Goal: Task Accomplishment & Management: Manage account settings

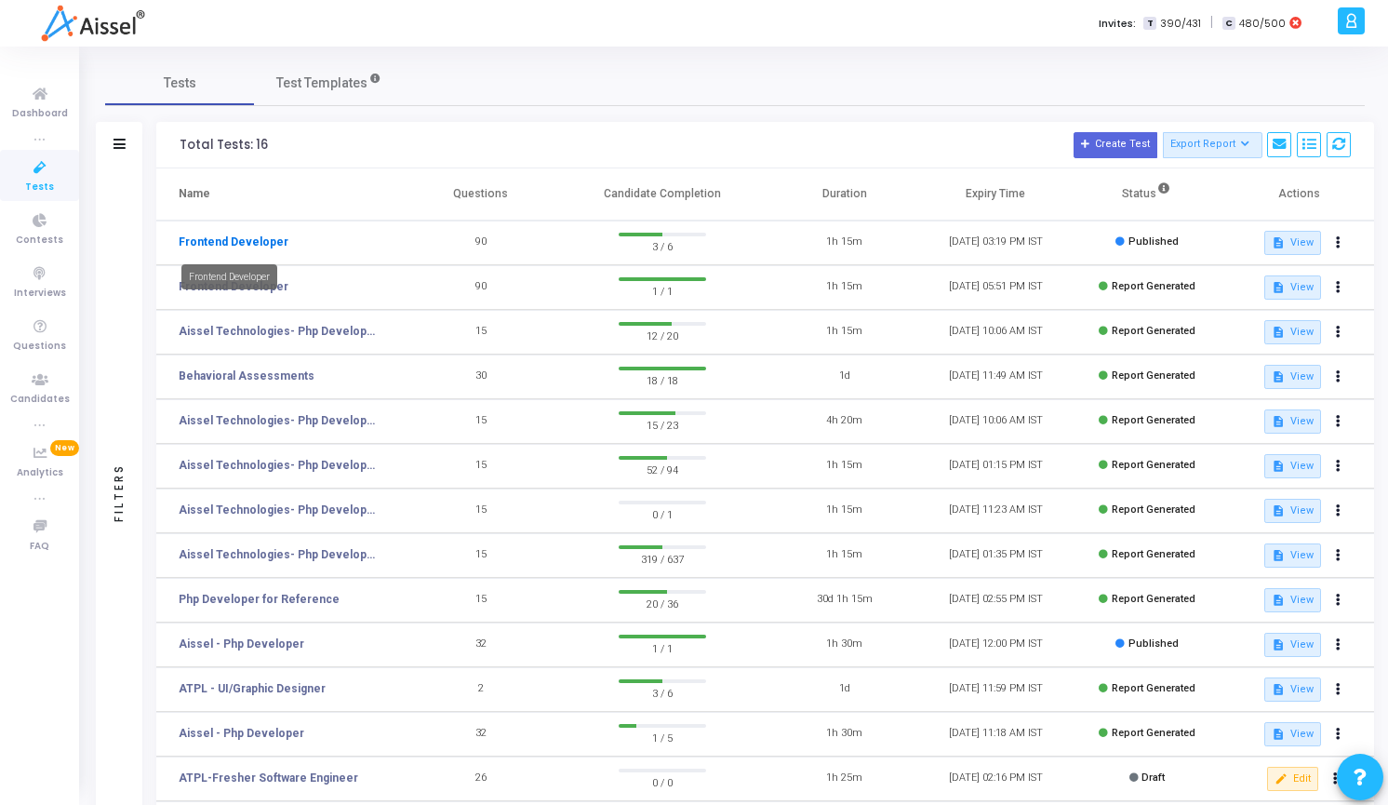
click at [245, 249] on link "Frontend Developer" at bounding box center [234, 242] width 110 height 17
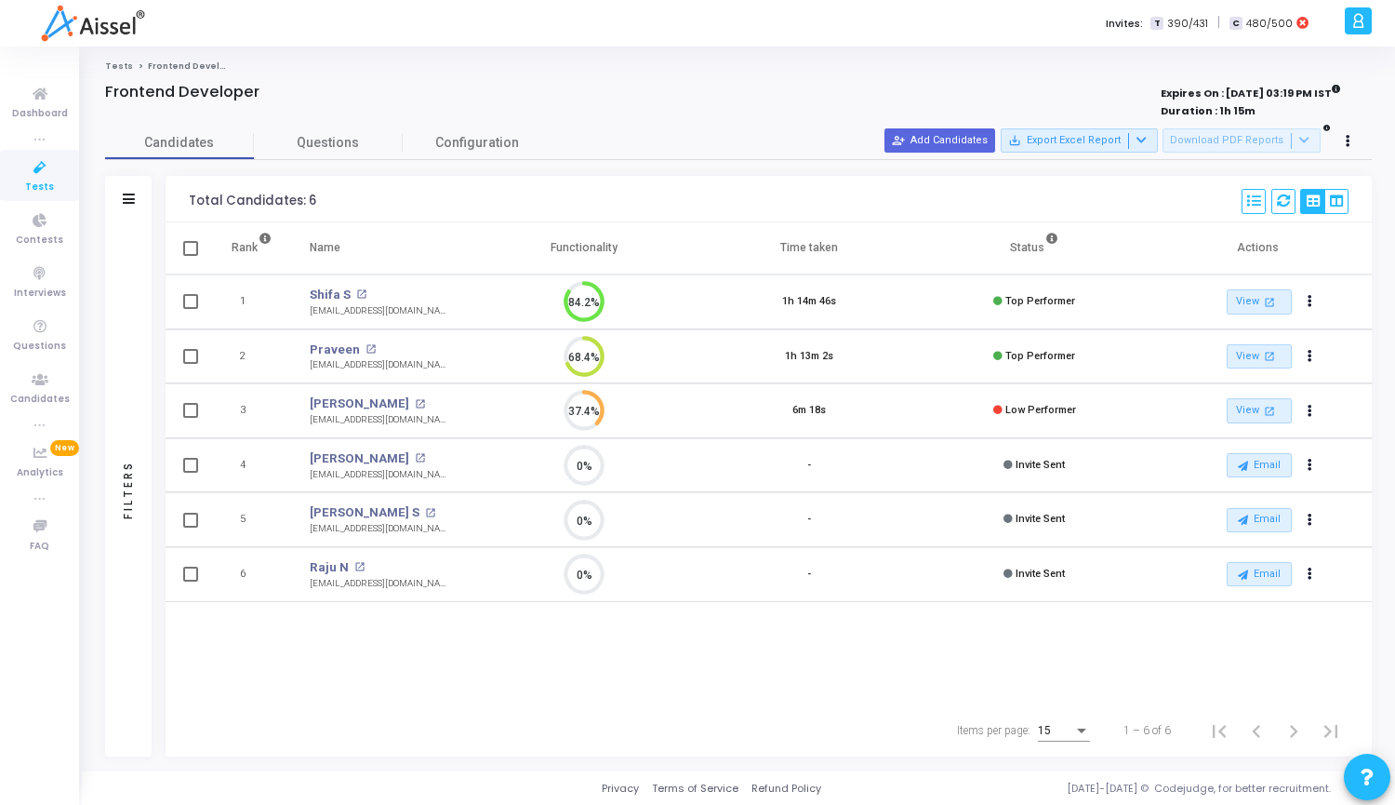
click at [1360, 16] on icon at bounding box center [1359, 20] width 14 height 21
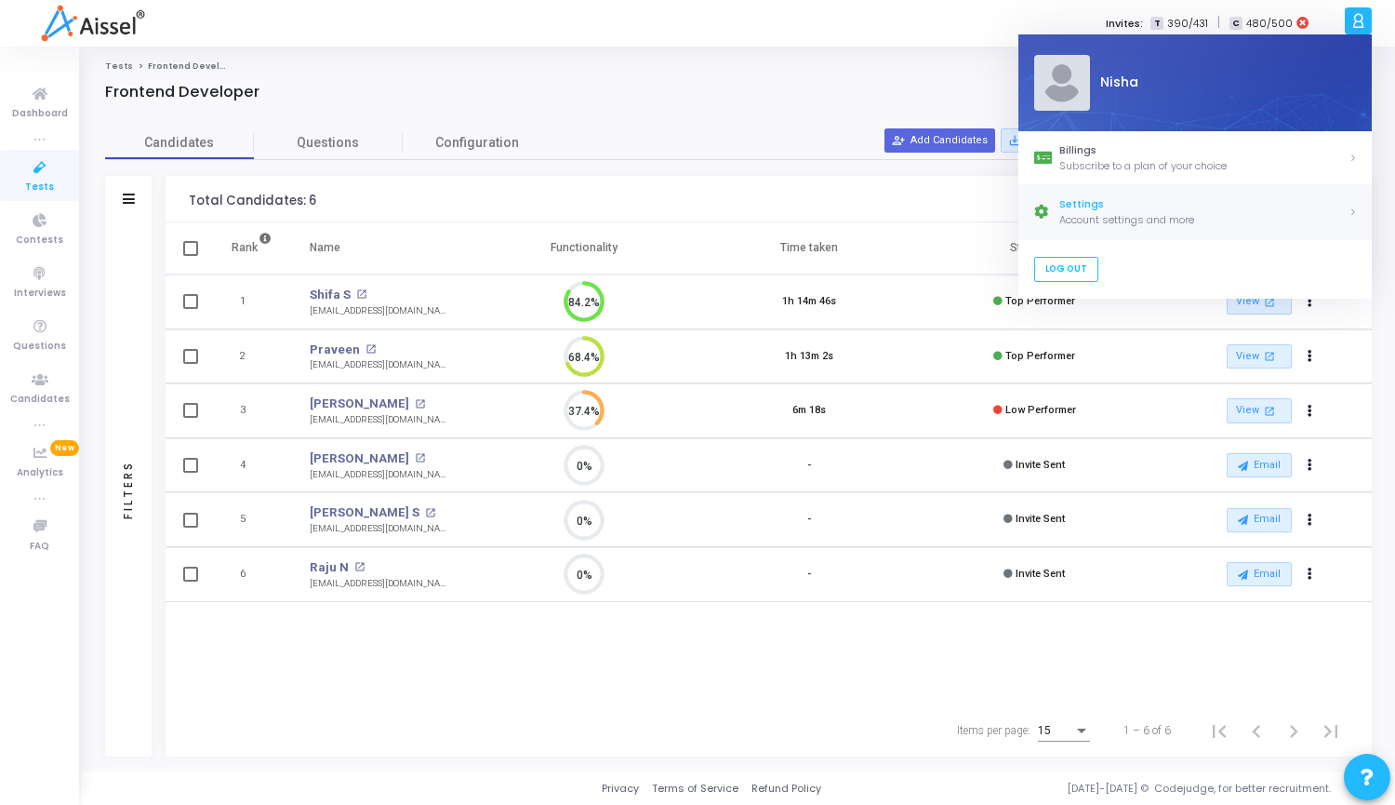
click at [1144, 213] on div "Account settings and more" at bounding box center [1204, 220] width 289 height 16
select select "91"
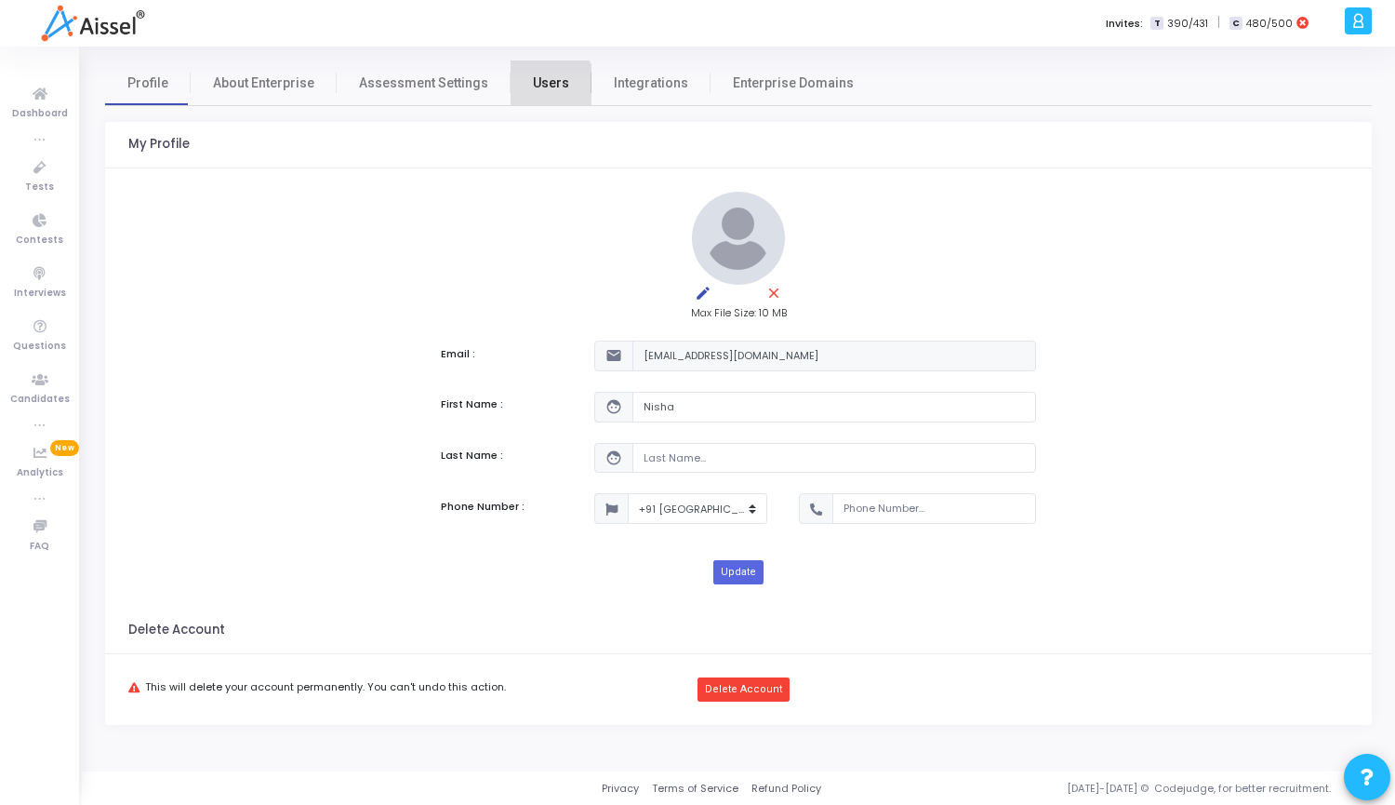
click at [537, 86] on span "Users" at bounding box center [551, 83] width 36 height 20
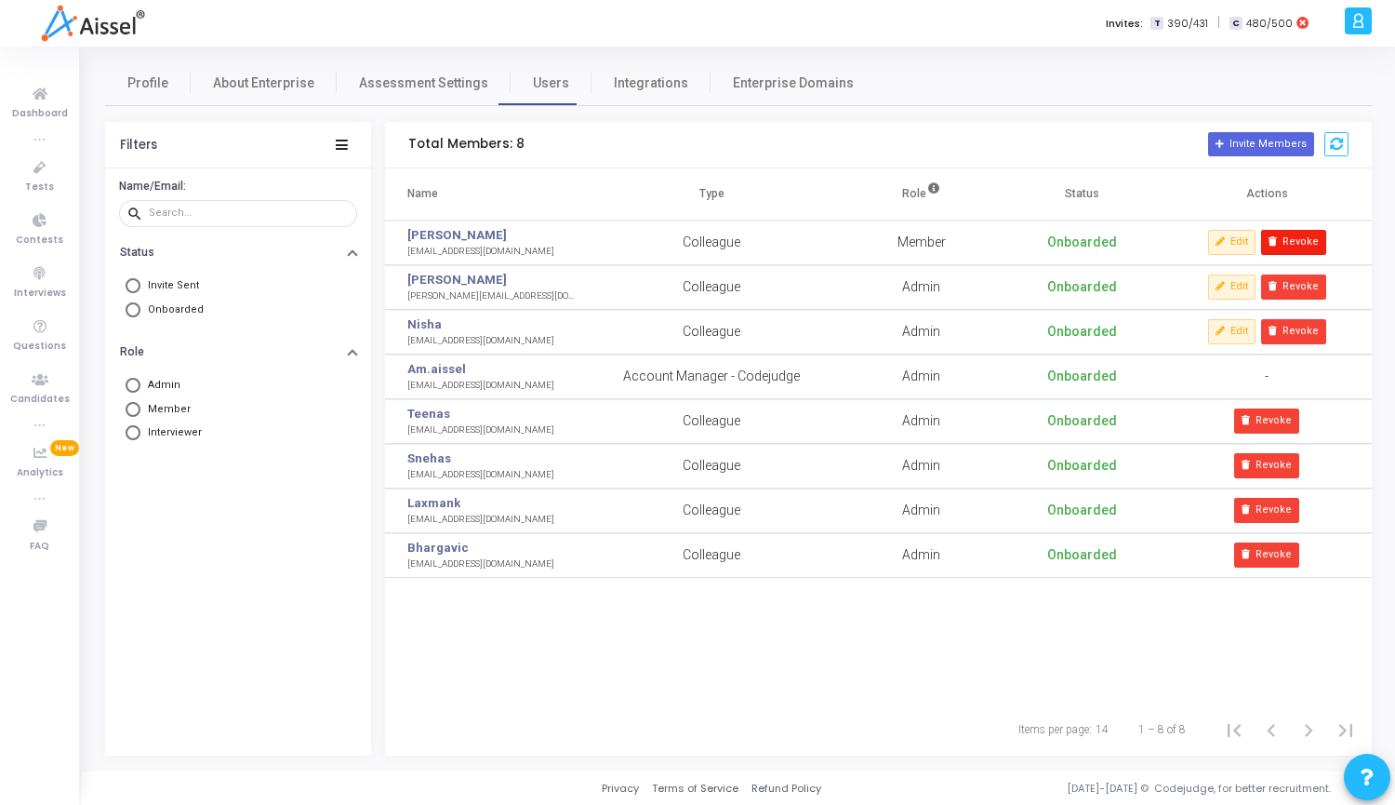
click at [1301, 240] on button "Revoke" at bounding box center [1293, 242] width 65 height 24
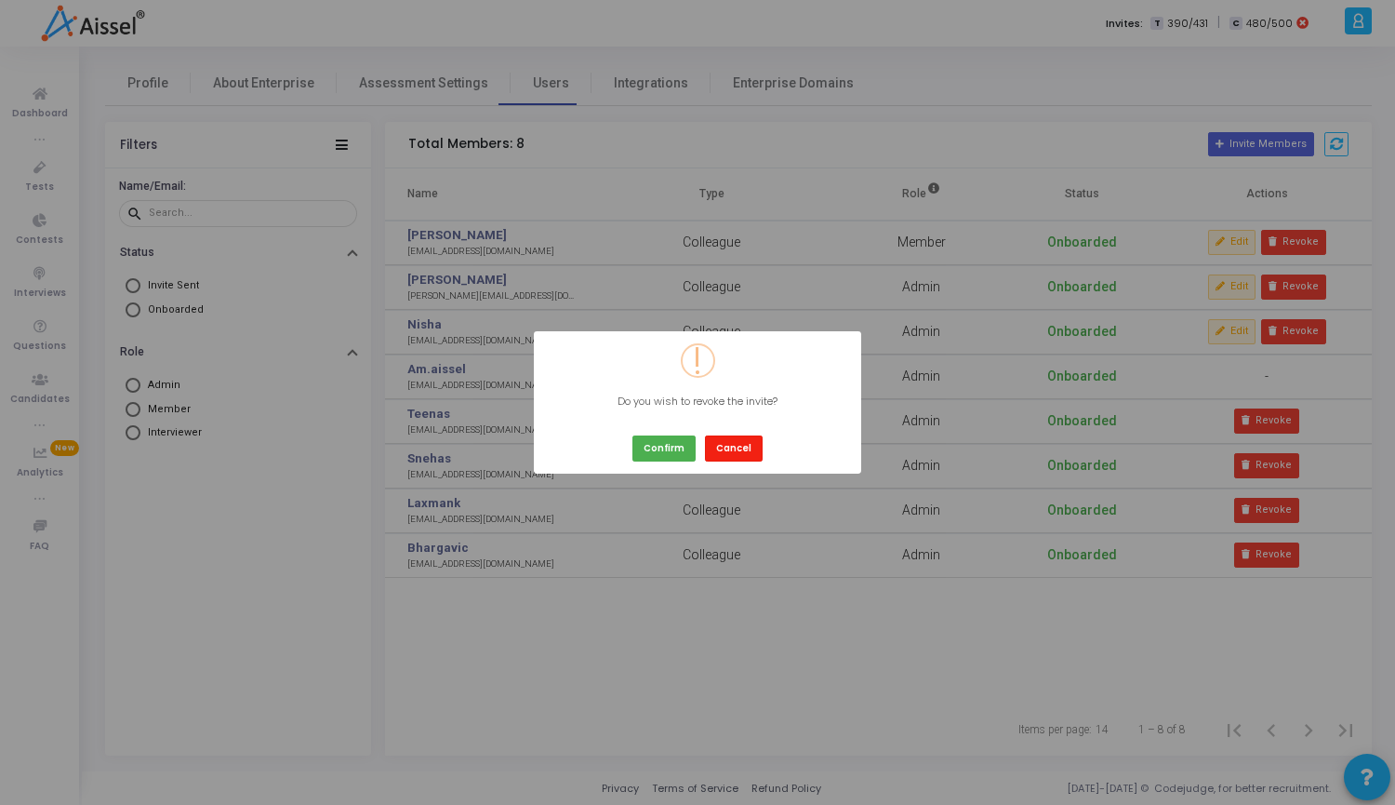
click at [741, 446] on button "Cancel" at bounding box center [734, 447] width 58 height 25
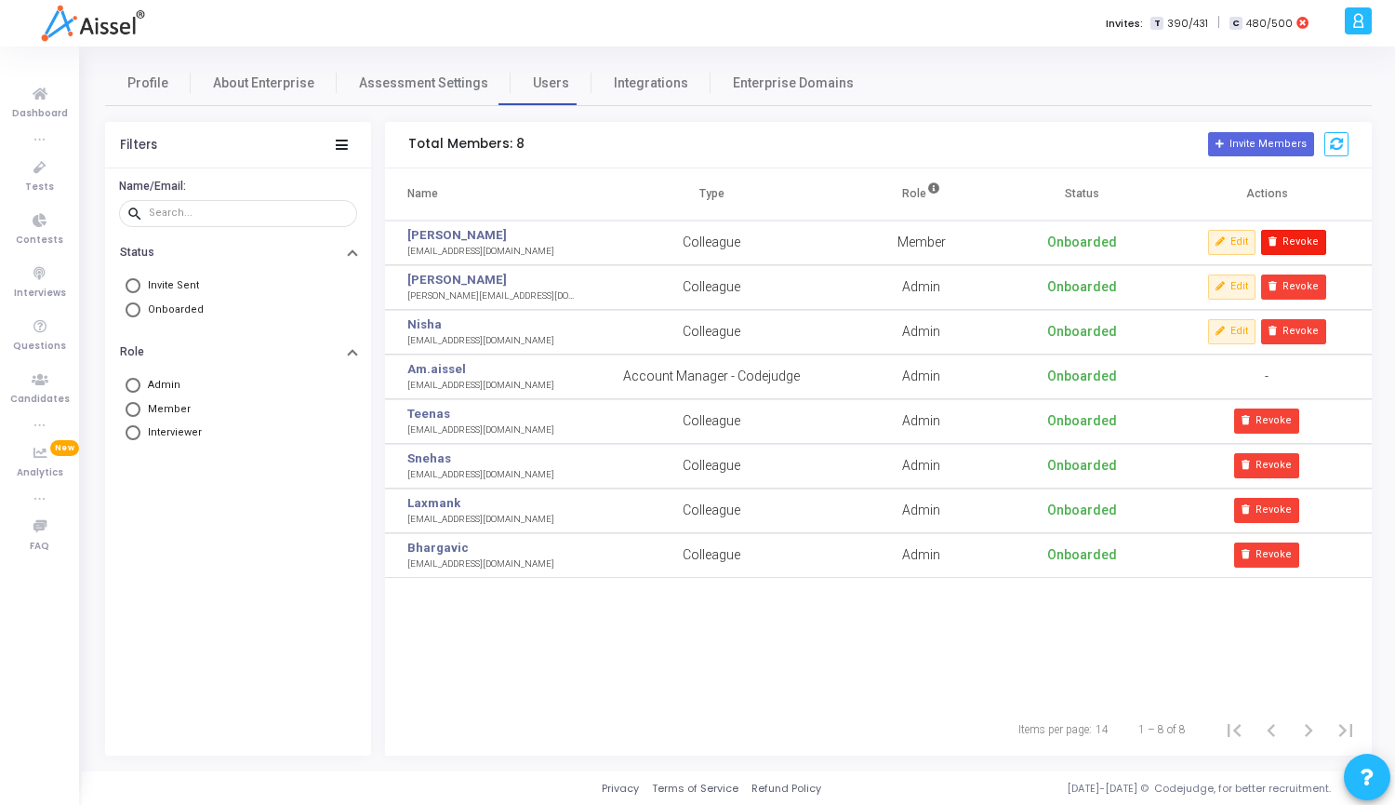
click at [1284, 236] on button "Revoke" at bounding box center [1293, 242] width 65 height 24
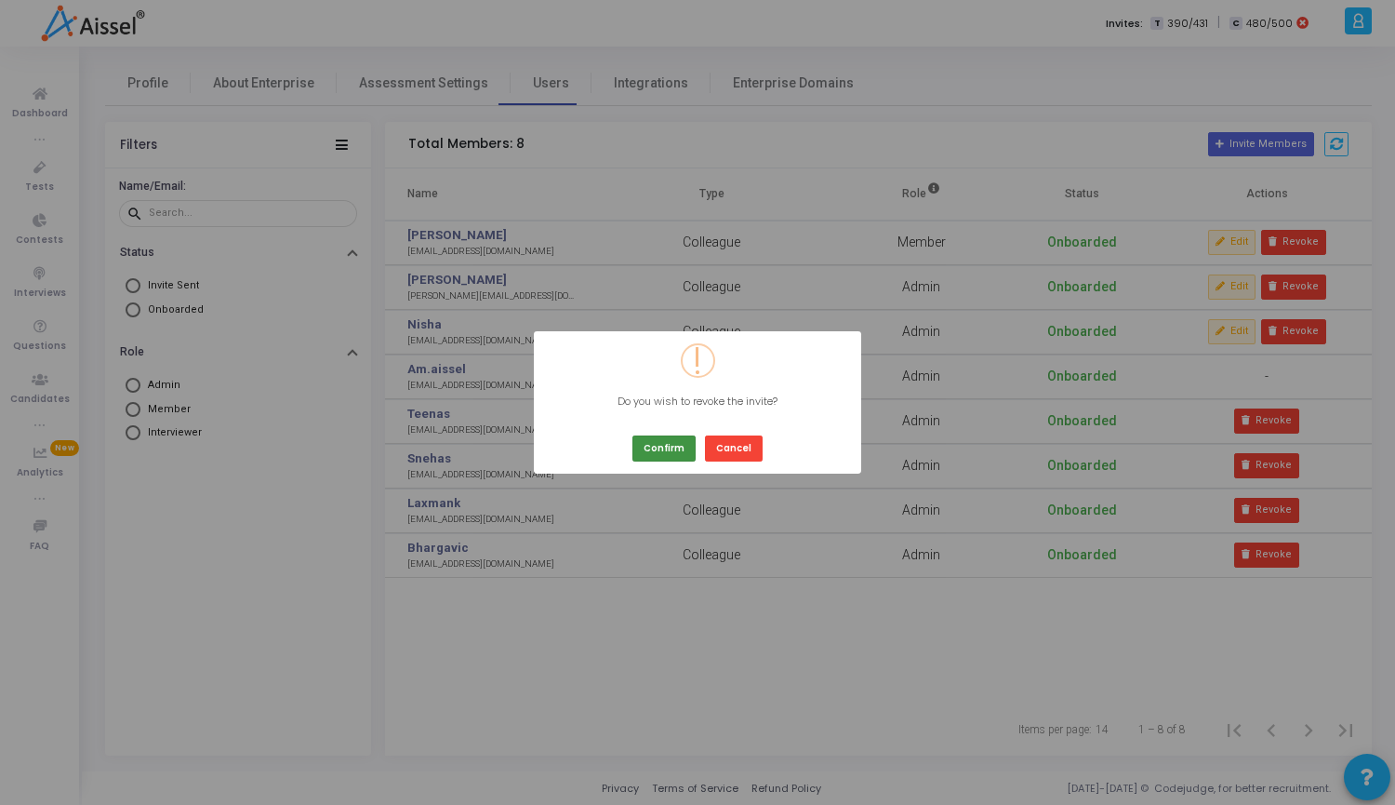
click at [667, 441] on button "Confirm" at bounding box center [664, 447] width 63 height 25
